Goal: Task Accomplishment & Management: Manage account settings

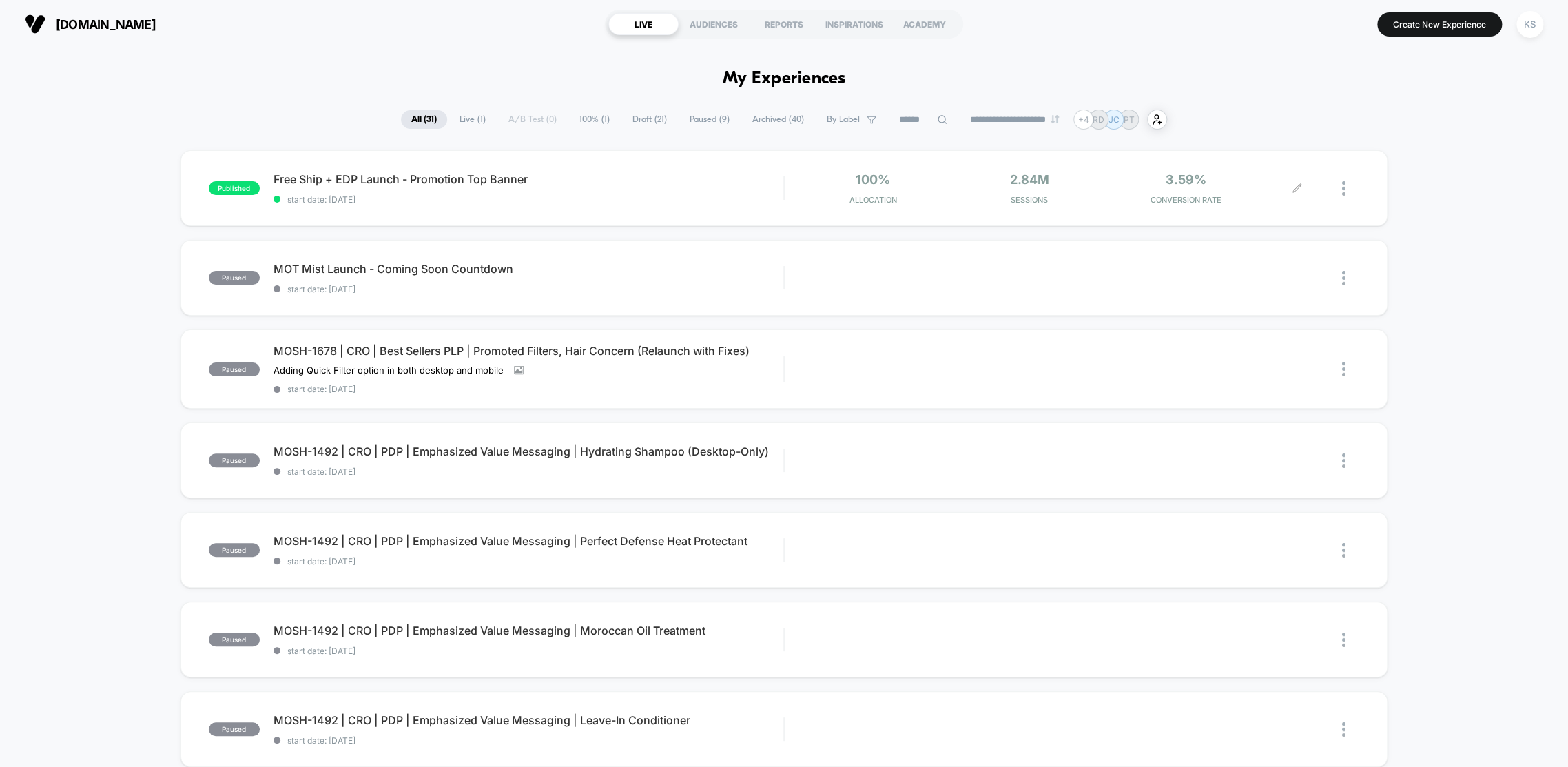
click at [1339, 181] on div at bounding box center [1328, 188] width 63 height 33
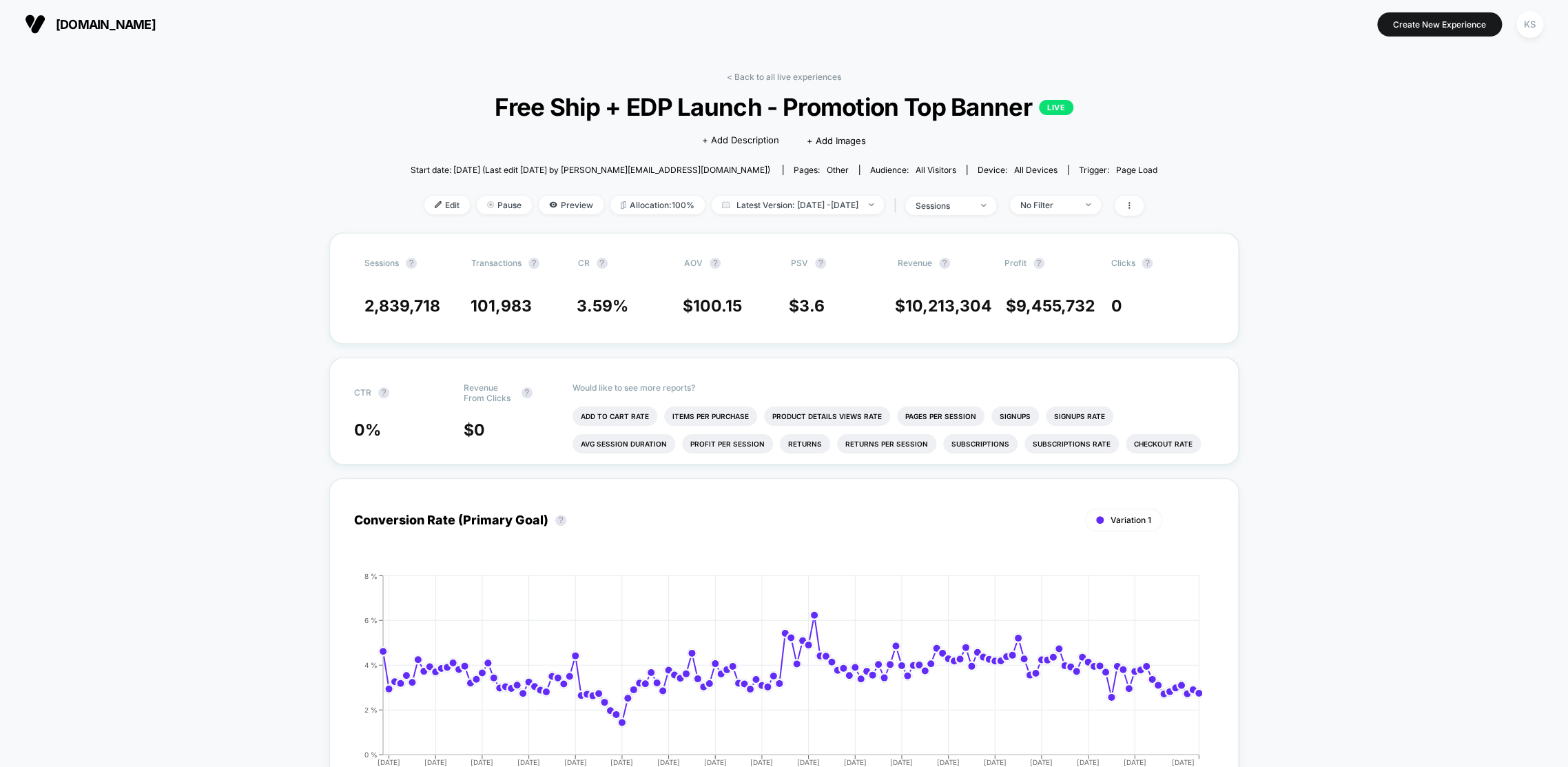
click at [424, 199] on span "Edit" at bounding box center [447, 205] width 46 height 19
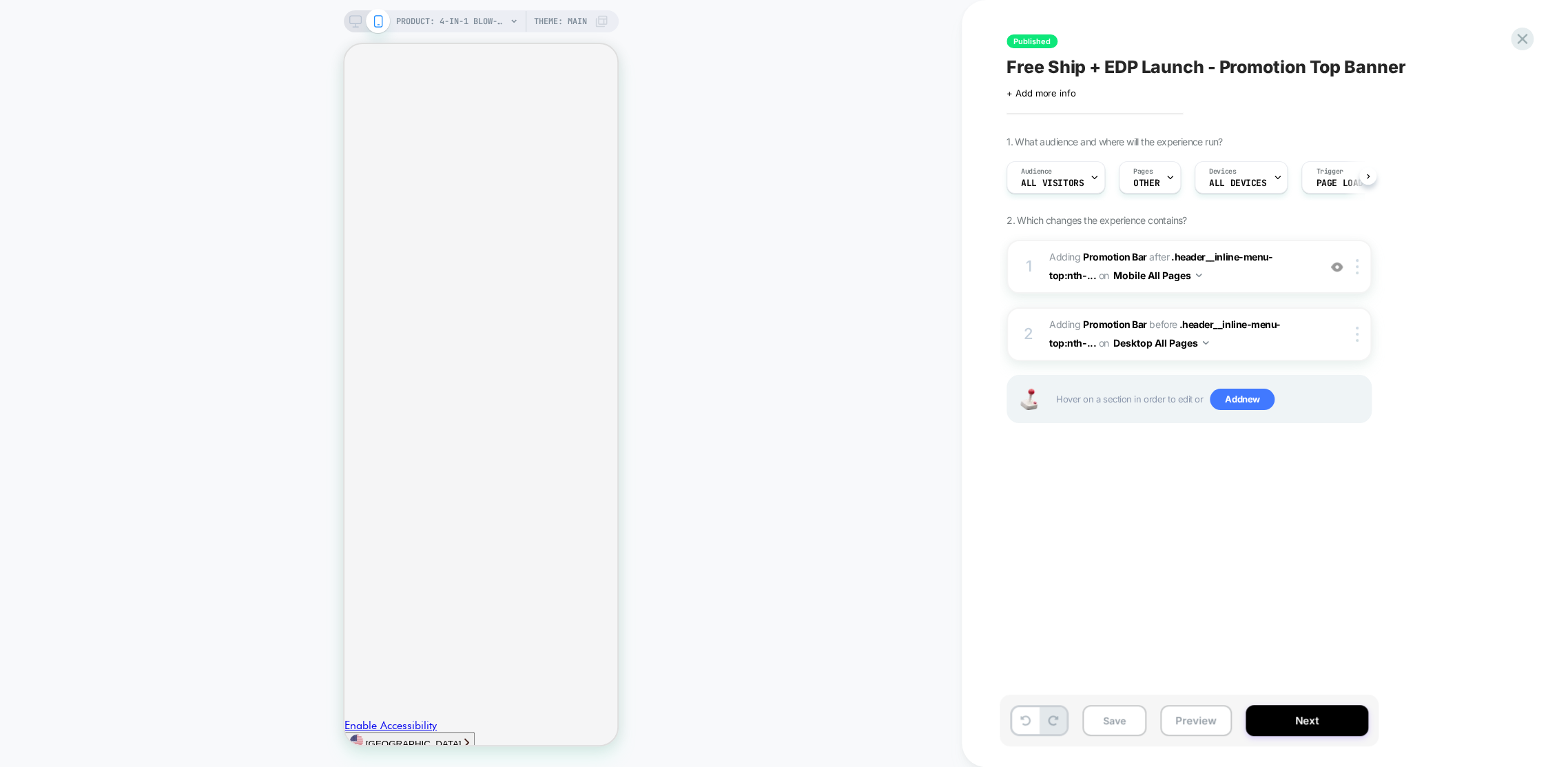
click at [1525, 38] on icon at bounding box center [1521, 39] width 19 height 19
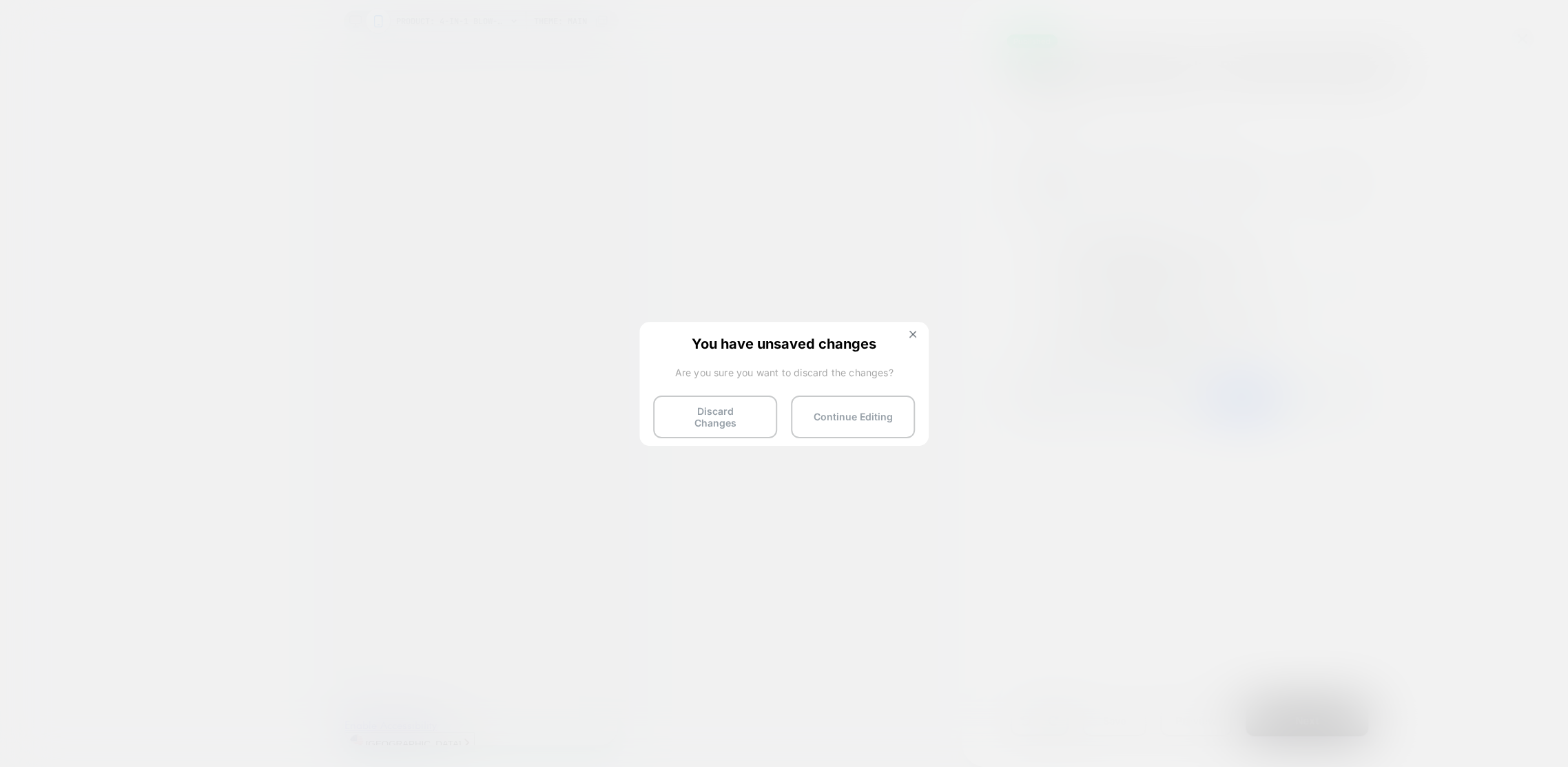
click at [733, 410] on button "Discard Changes" at bounding box center [715, 416] width 124 height 43
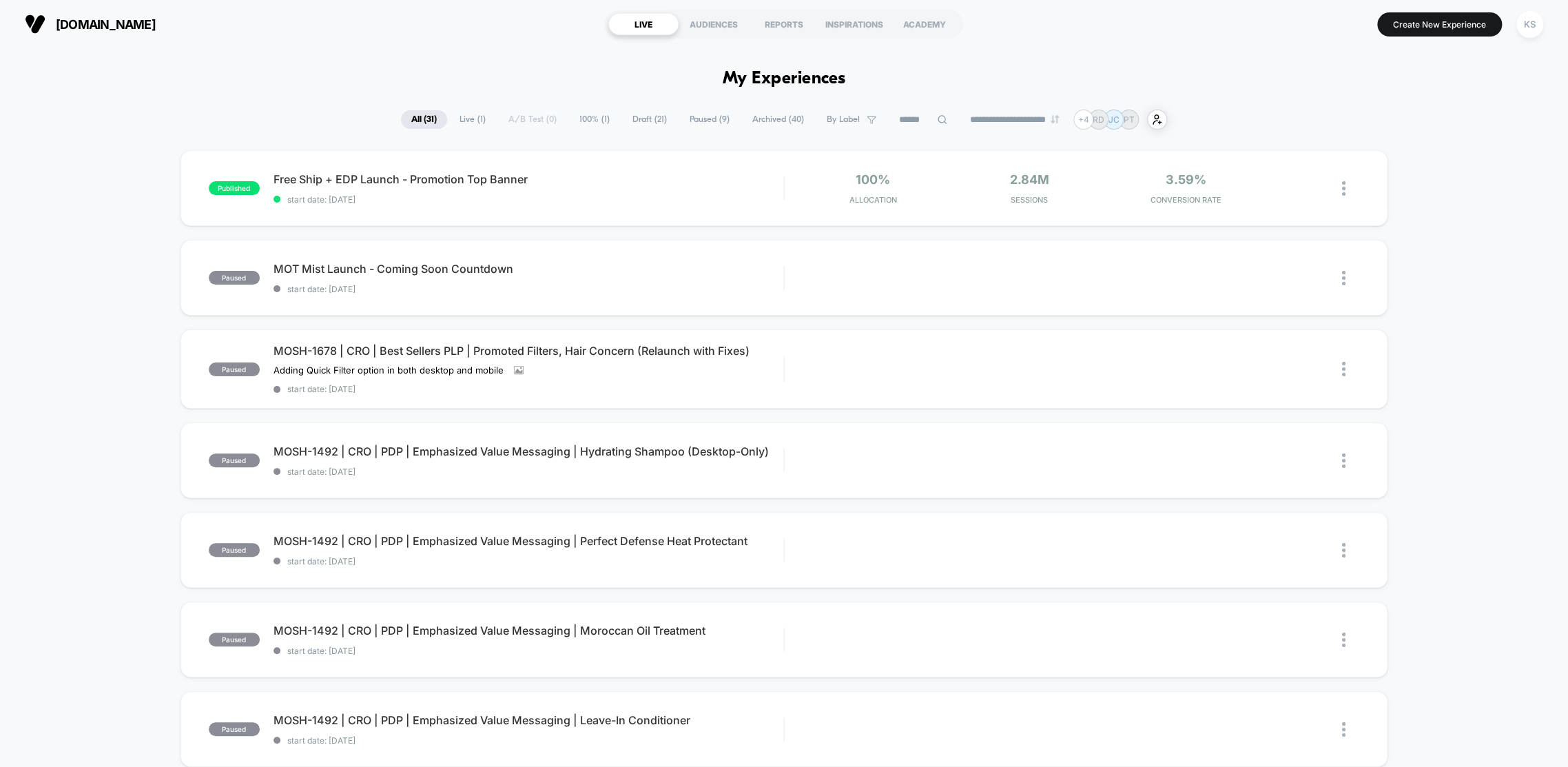
click at [1342, 185] on img at bounding box center [1343, 188] width 3 height 15
click at [1284, 167] on div "Pause" at bounding box center [1273, 173] width 124 height 31
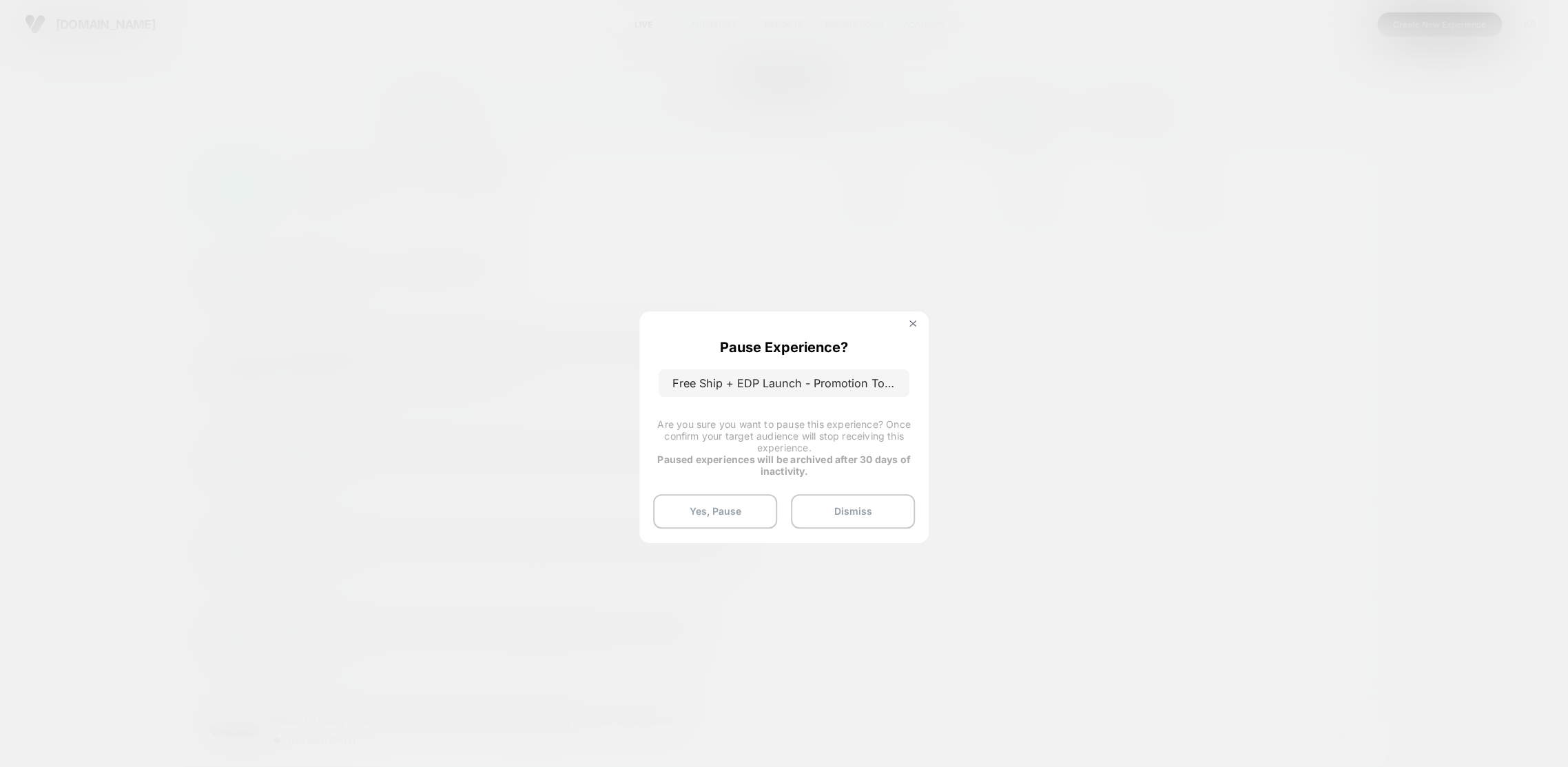
click at [739, 499] on button "Yes, Pause" at bounding box center [715, 511] width 124 height 34
